Goal: Information Seeking & Learning: Understand process/instructions

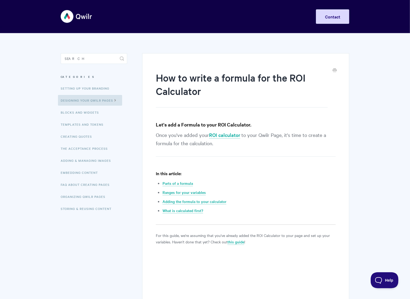
drag, startPoint x: 134, startPoint y: 211, endPoint x: 131, endPoint y: 82, distance: 128.8
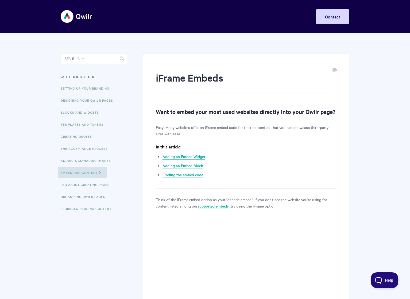
click at [195, 160] on link "Adding an Embed Widget" at bounding box center [183, 157] width 43 height 6
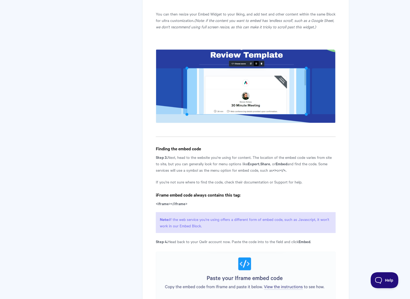
scroll to position [782, 0]
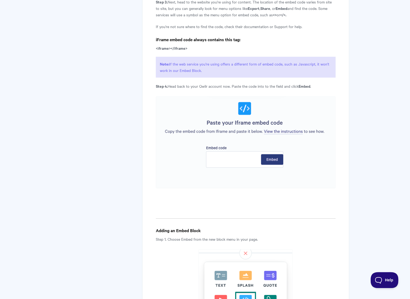
drag, startPoint x: 130, startPoint y: 86, endPoint x: 130, endPoint y: 92, distance: 5.6
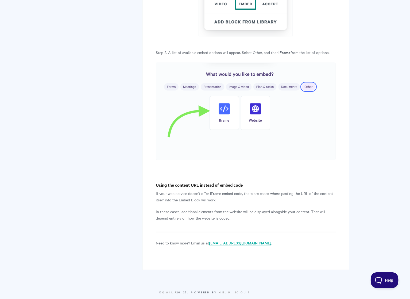
scroll to position [1142, 0]
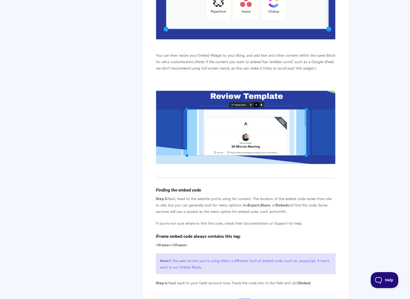
scroll to position [606, 0]
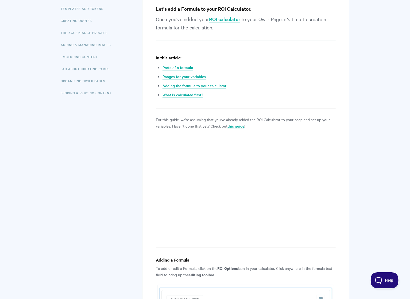
scroll to position [141, 0]
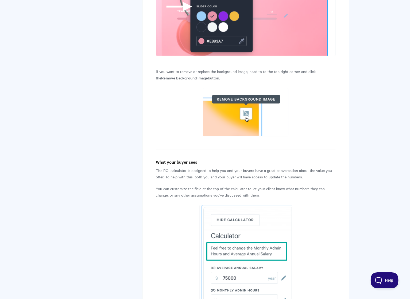
scroll to position [3132, 0]
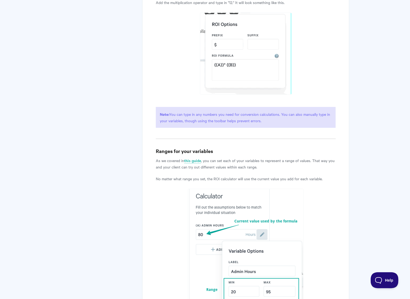
scroll to position [1157, 0]
